Goal: Transaction & Acquisition: Purchase product/service

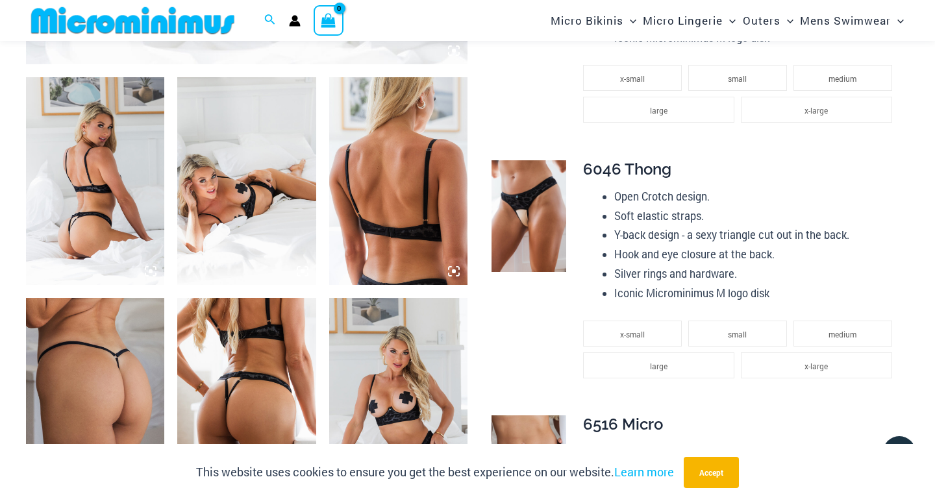
scroll to position [739, 0]
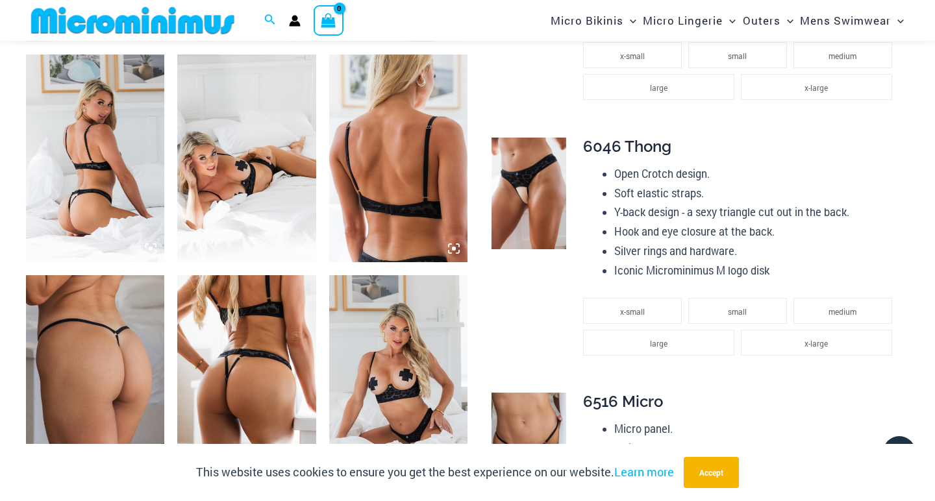
click at [130, 353] on img at bounding box center [95, 379] width 138 height 208
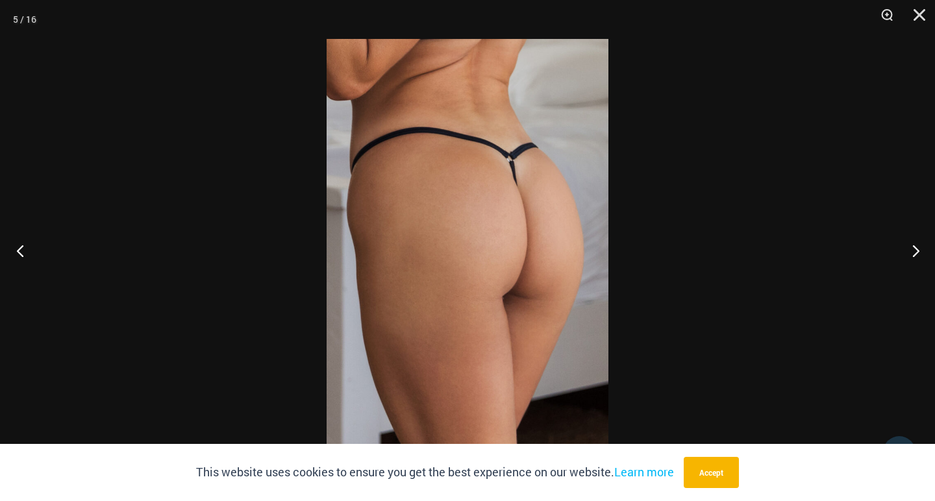
click at [21, 249] on button "Previous" at bounding box center [24, 250] width 49 height 65
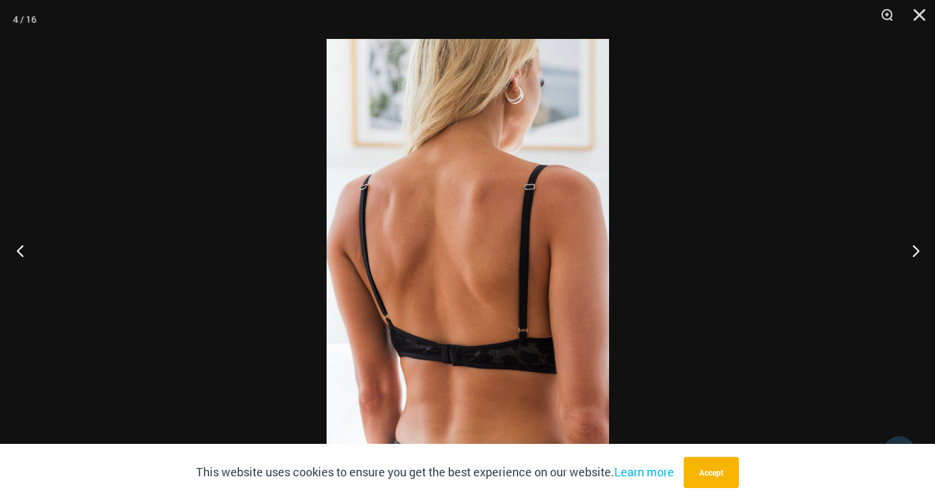
click at [21, 249] on button "Previous" at bounding box center [24, 250] width 49 height 65
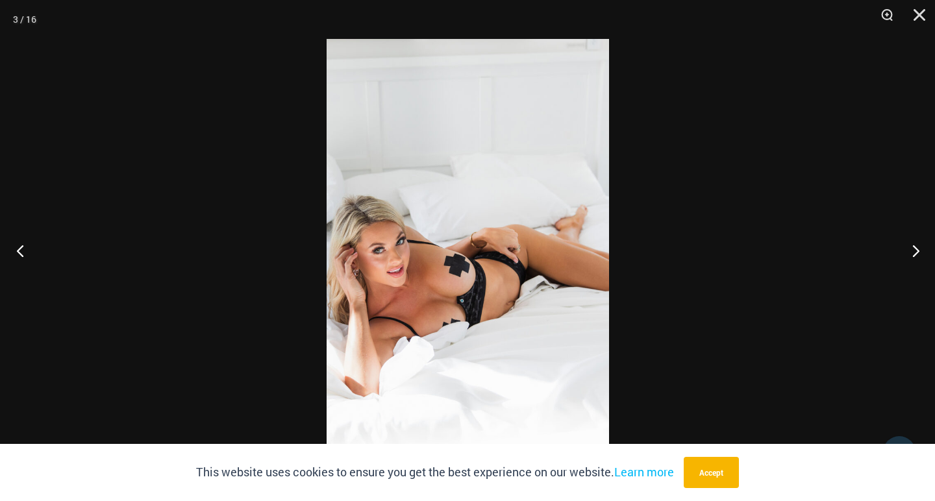
click at [29, 245] on button "Previous" at bounding box center [24, 250] width 49 height 65
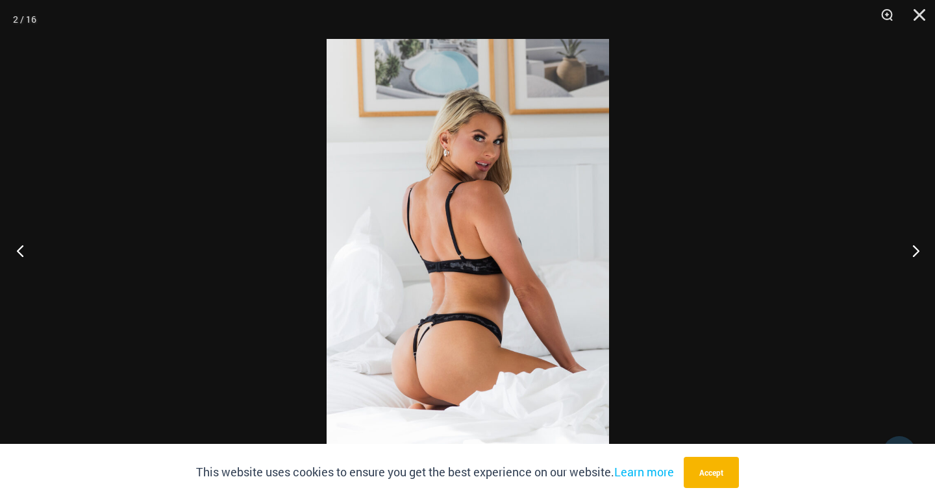
click at [29, 245] on button "Previous" at bounding box center [24, 250] width 49 height 65
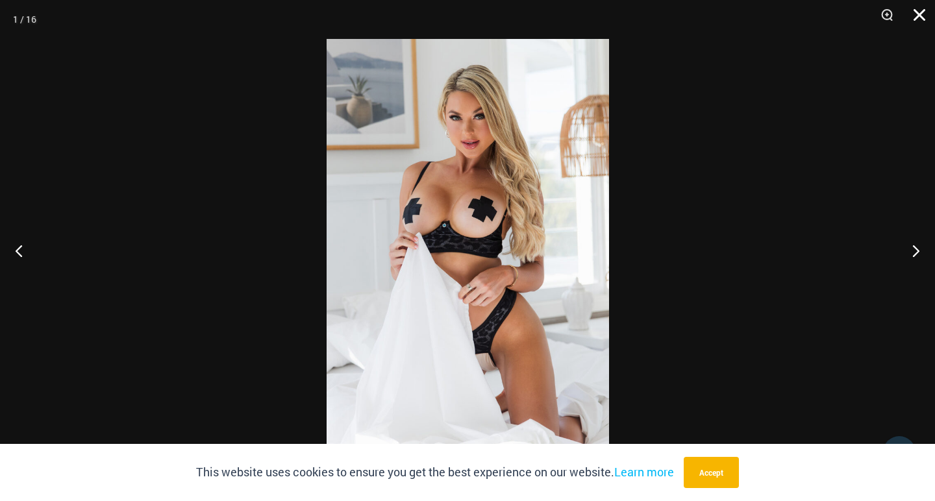
click at [916, 10] on button "Close" at bounding box center [915, 19] width 32 height 39
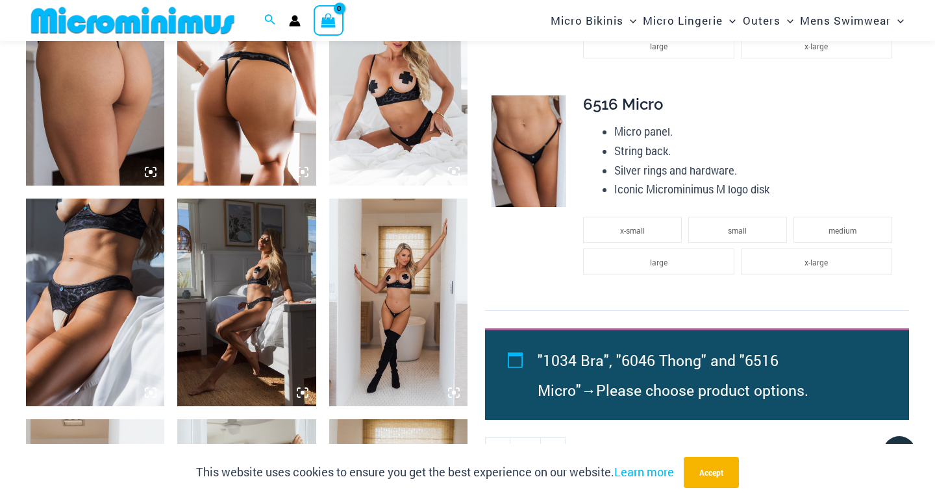
scroll to position [1034, 0]
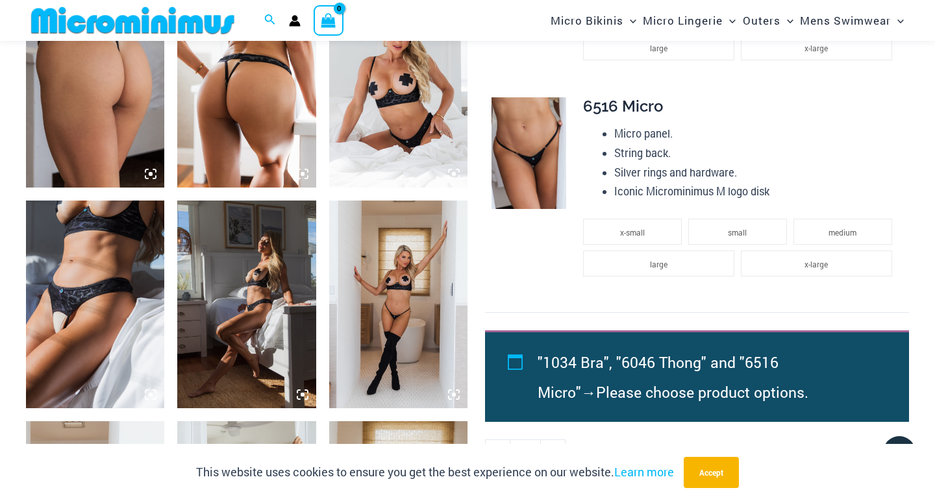
click at [237, 283] on img at bounding box center [246, 305] width 138 height 208
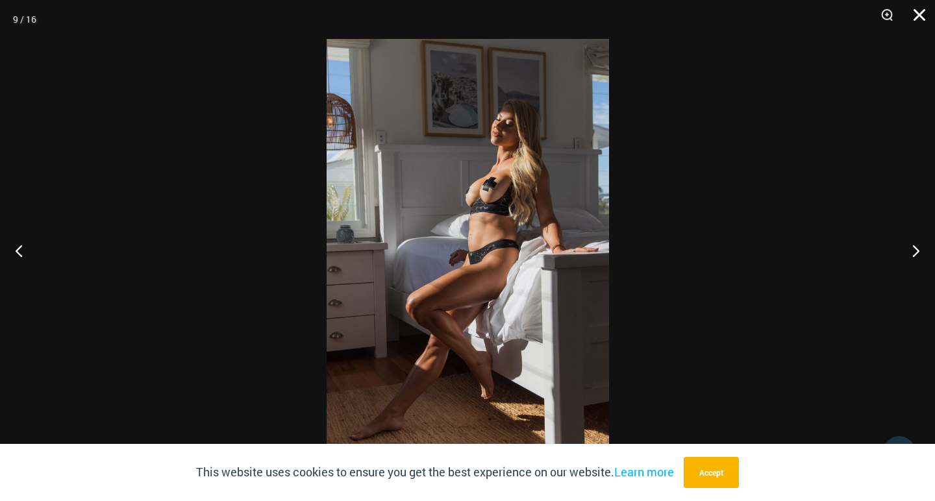
click at [915, 12] on button "Close" at bounding box center [915, 19] width 32 height 39
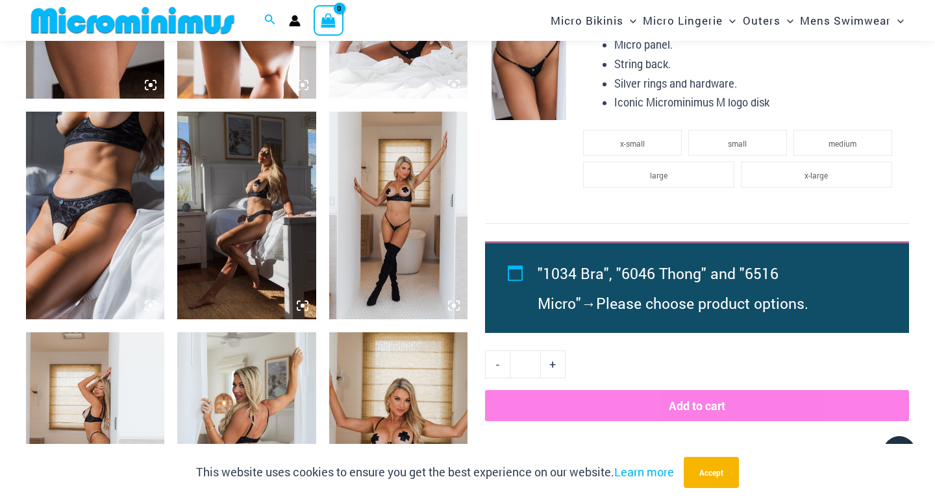
scroll to position [1123, 0]
click at [423, 219] on img at bounding box center [398, 216] width 138 height 208
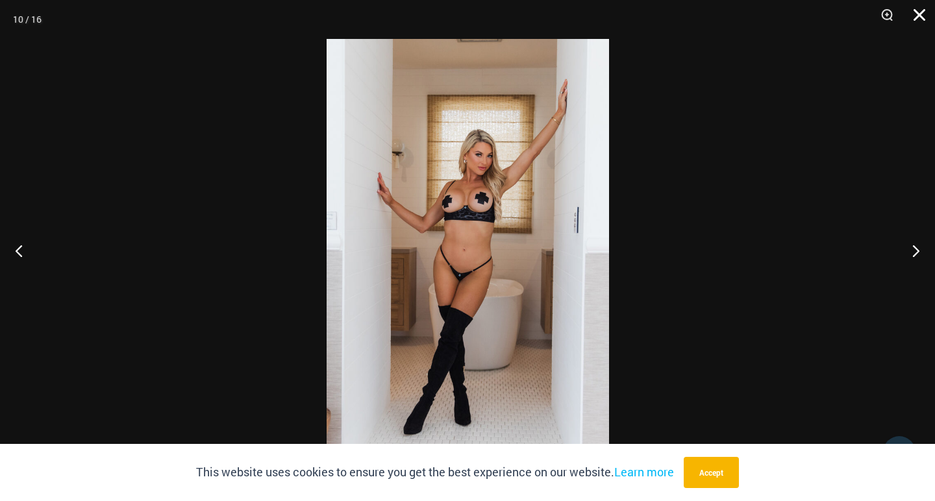
scroll to position [722, 0]
click at [918, 17] on button "Close" at bounding box center [915, 19] width 32 height 39
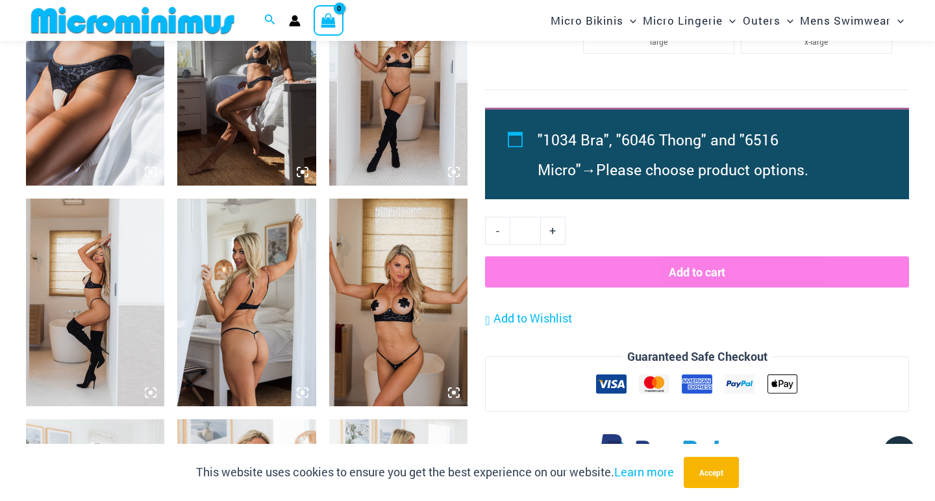
scroll to position [1267, 0]
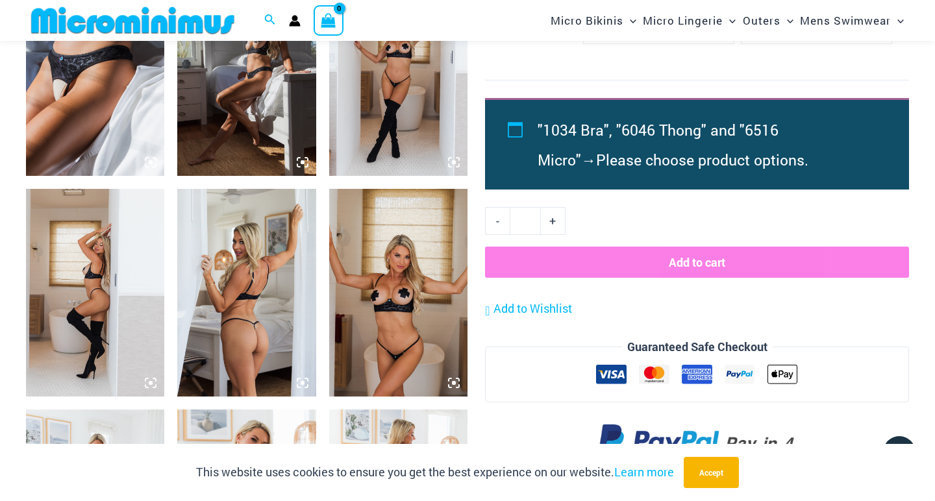
click at [221, 290] on img at bounding box center [246, 293] width 138 height 208
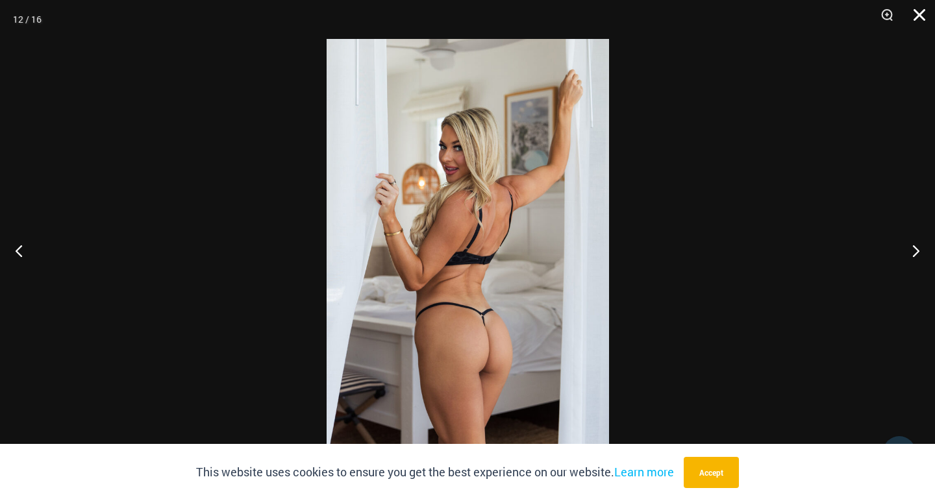
click at [919, 16] on button "Close" at bounding box center [915, 19] width 32 height 39
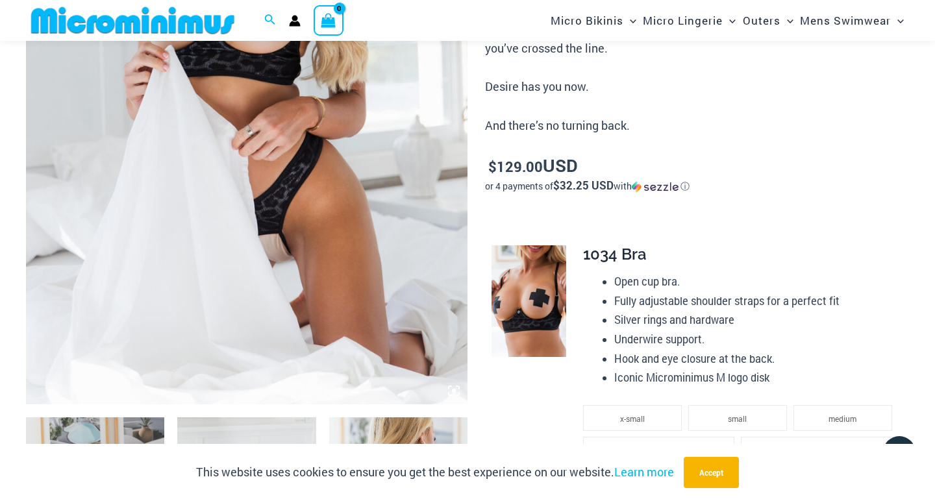
scroll to position [251, 0]
